Goal: Information Seeking & Learning: Learn about a topic

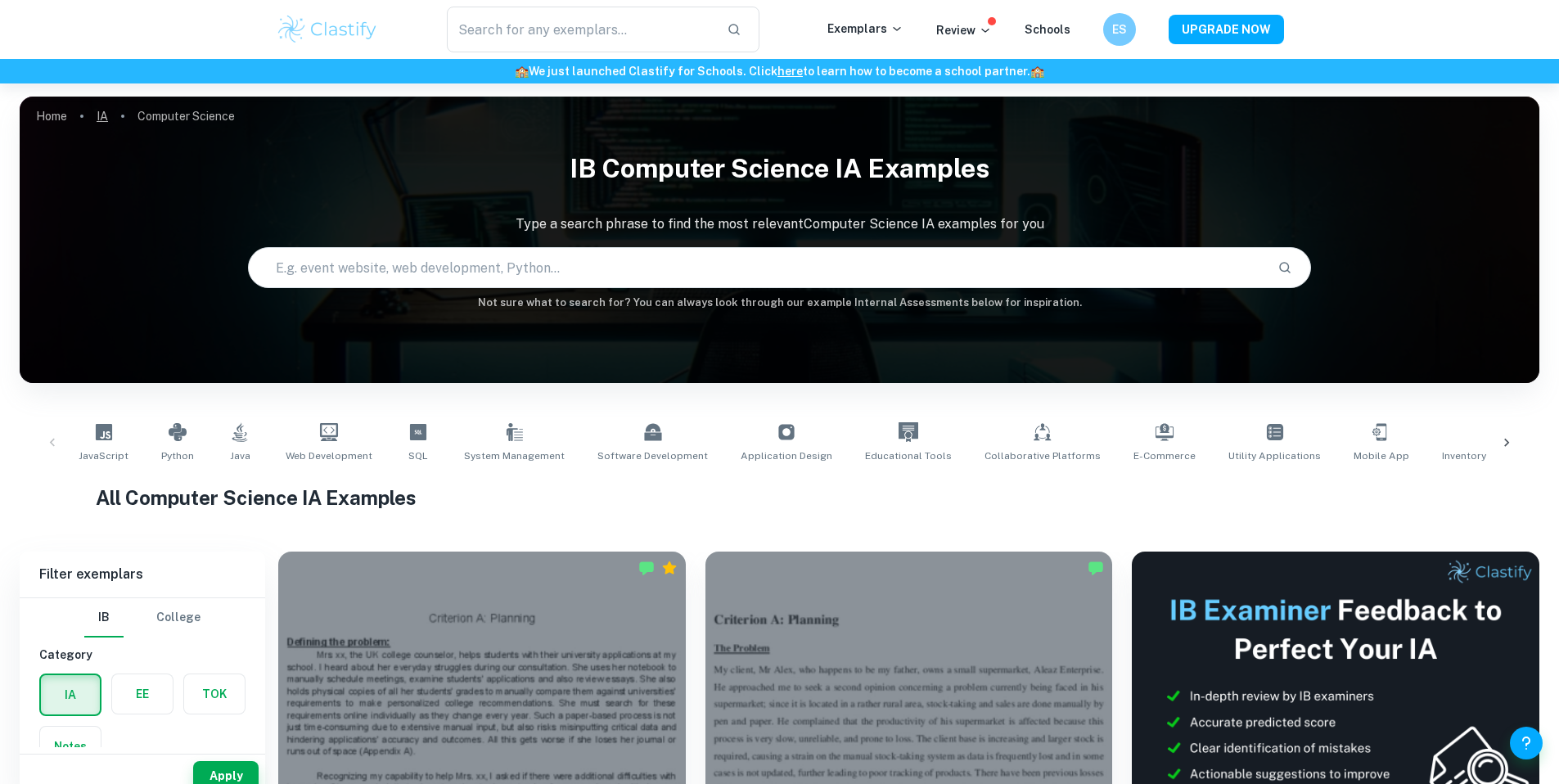
click at [108, 114] on link "IA" at bounding box center [102, 116] width 12 height 23
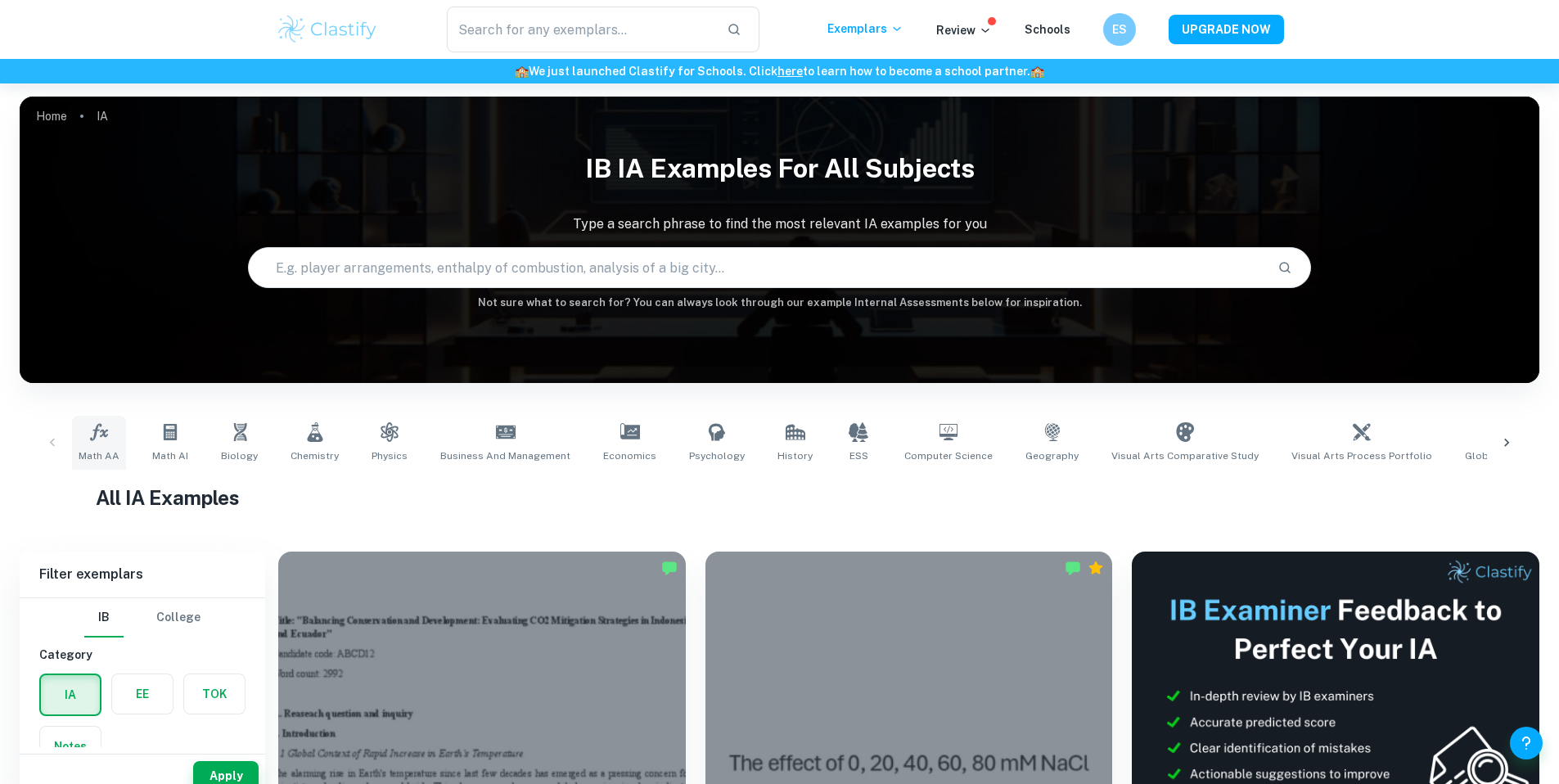
click at [122, 440] on link "Math AA" at bounding box center [98, 442] width 54 height 54
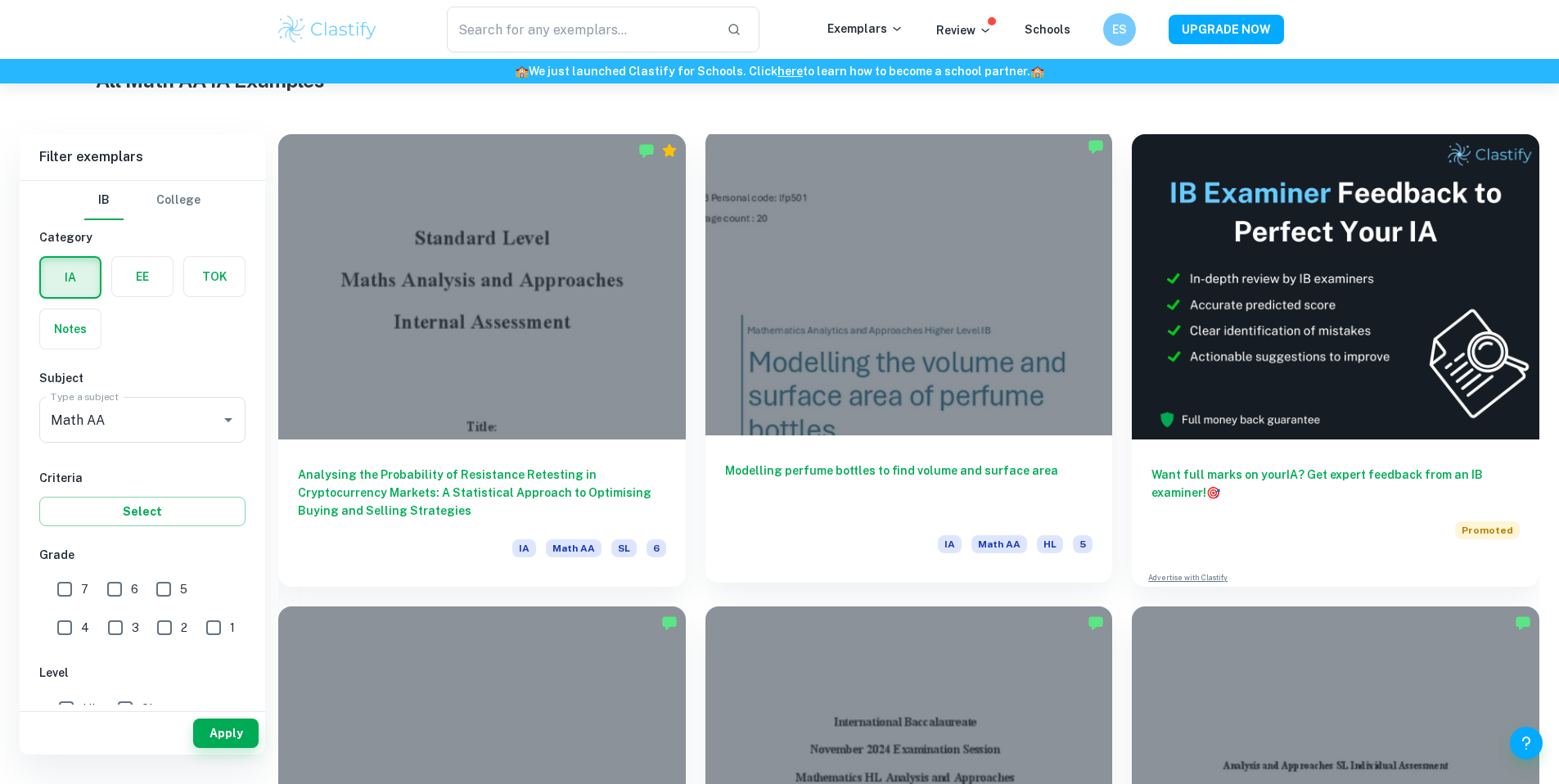
scroll to position [527, 0]
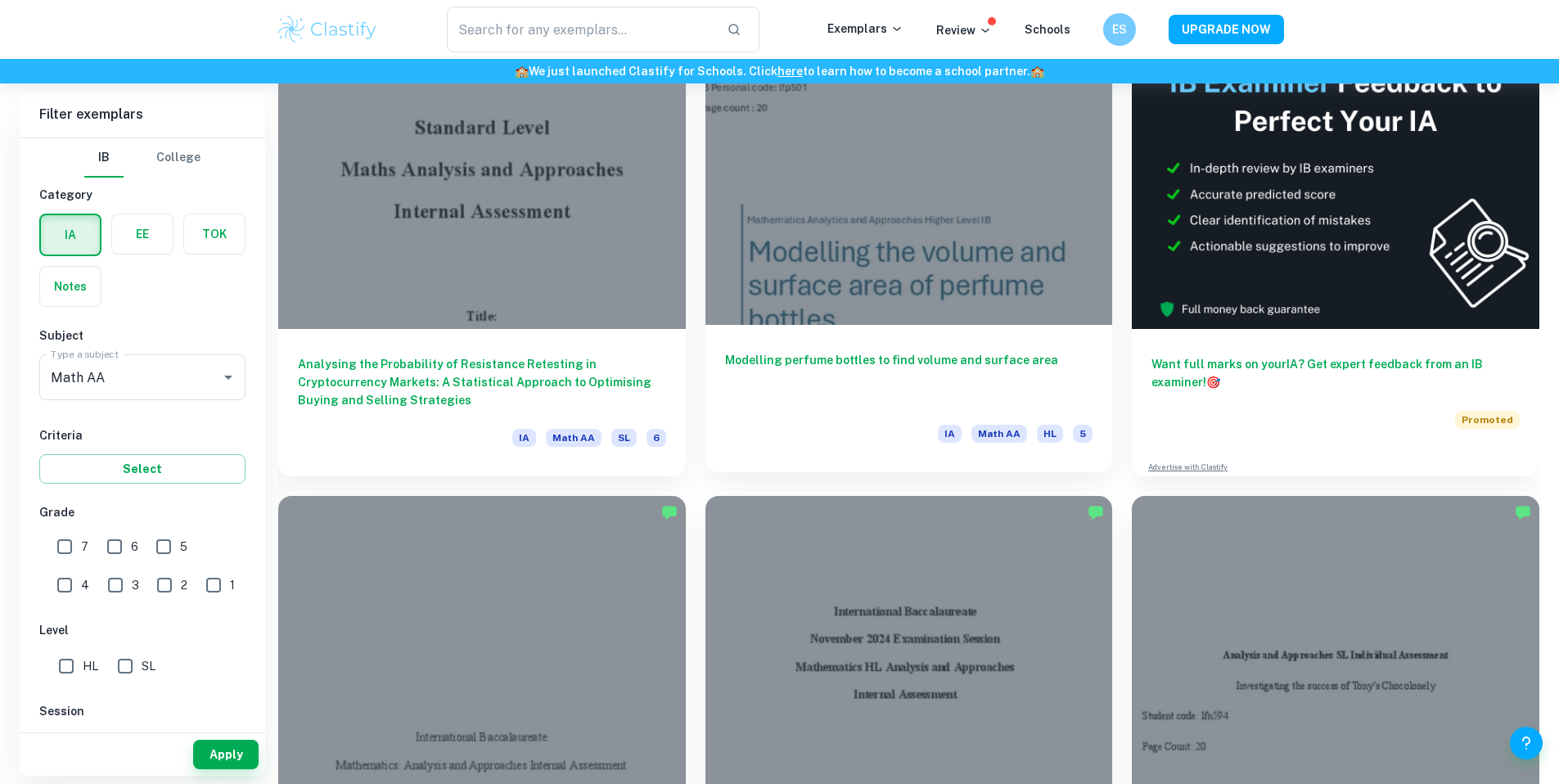
click at [726, 351] on h6 "Modelling perfume bottles to find volume and surface area" at bounding box center [910, 377] width 369 height 54
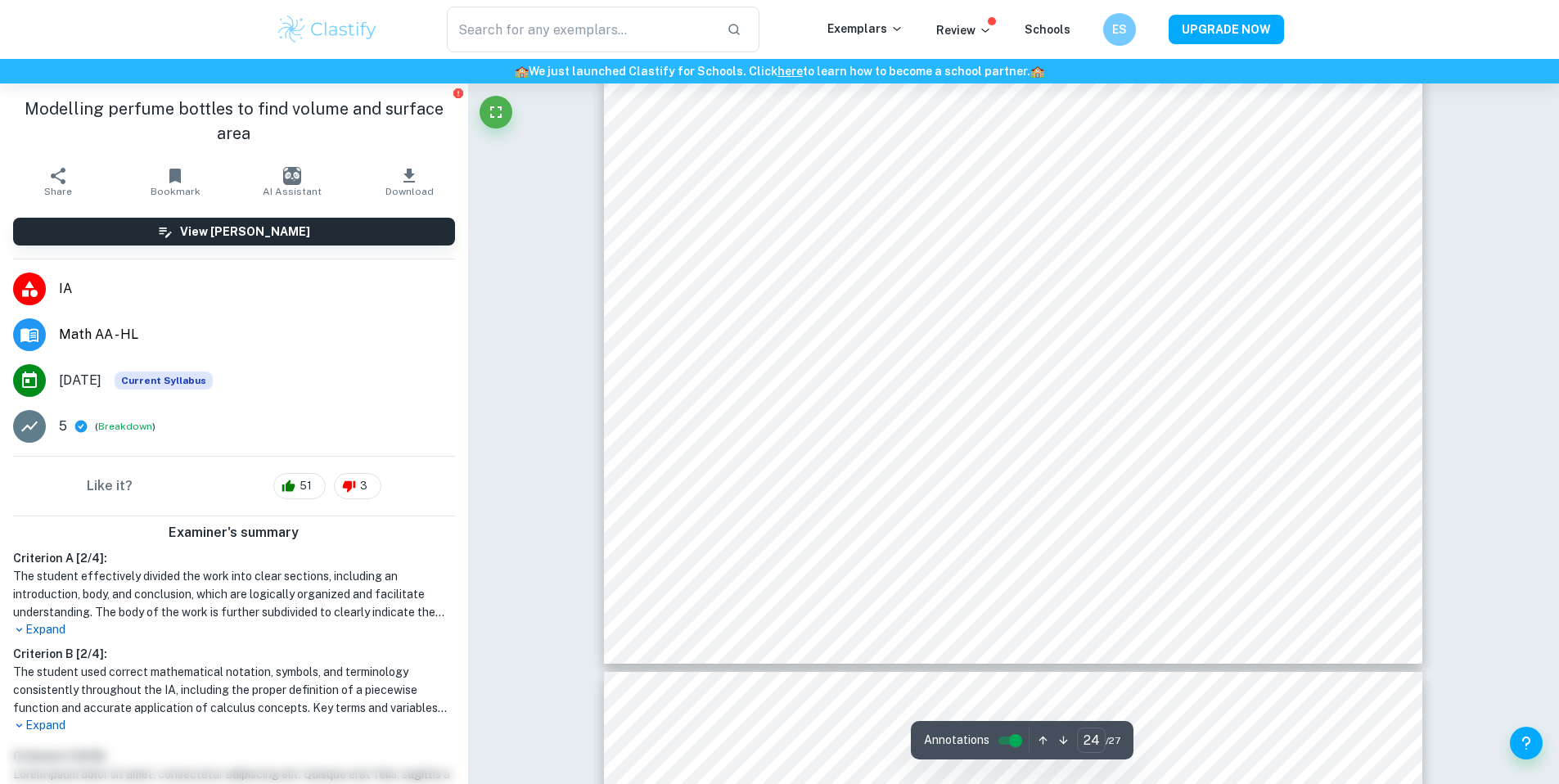
scroll to position [27002, 0]
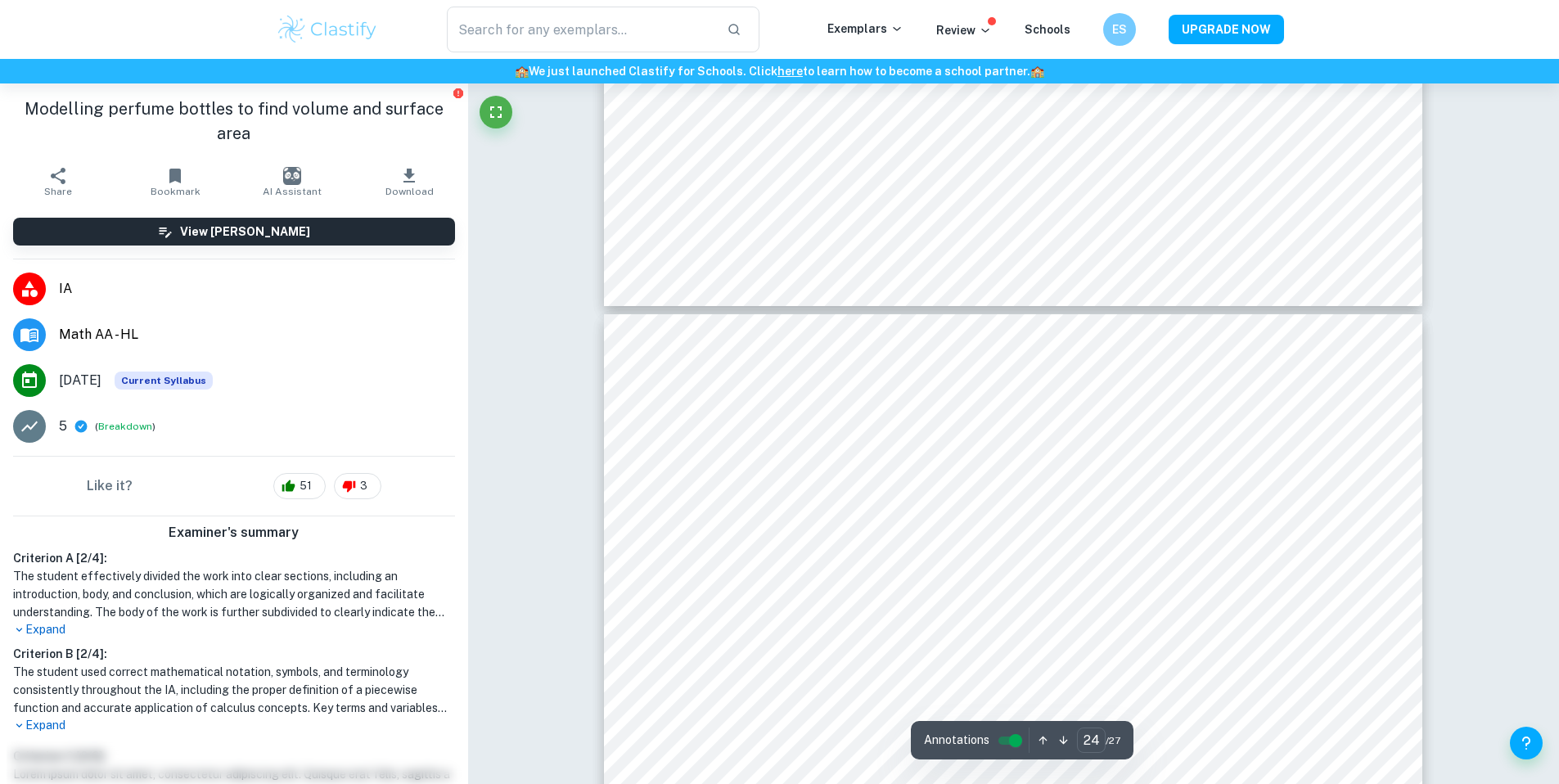
type input "23"
